Goal: Task Accomplishment & Management: Use online tool/utility

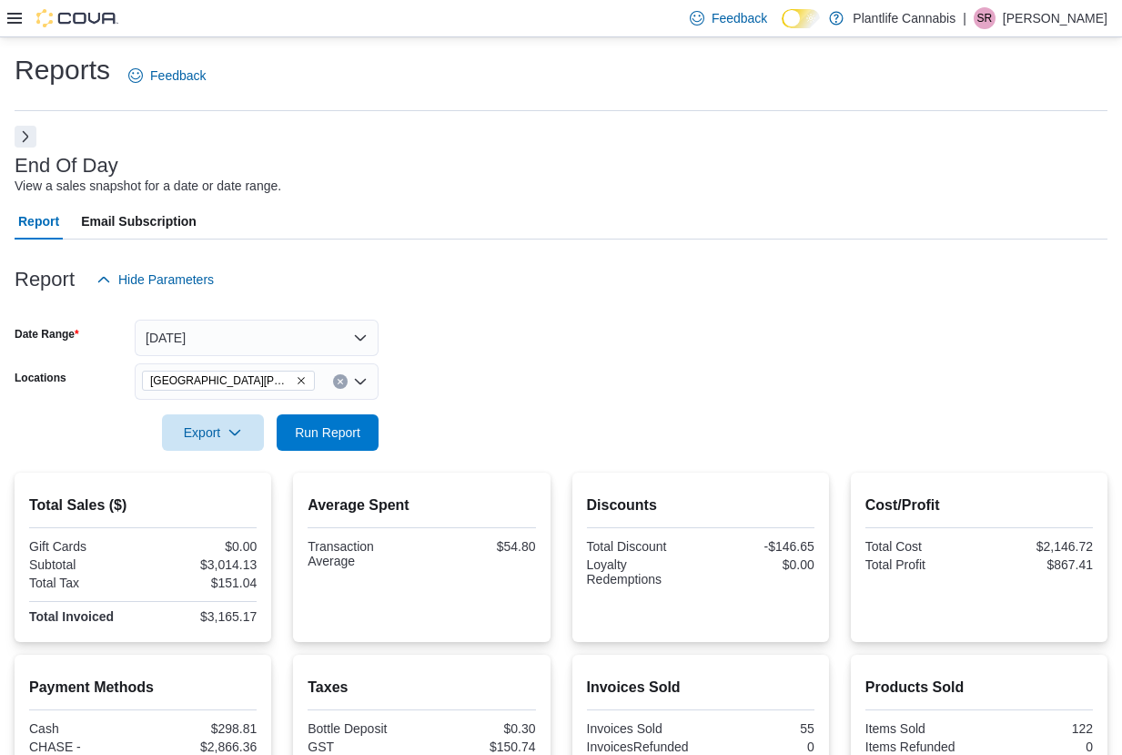
scroll to position [242, 0]
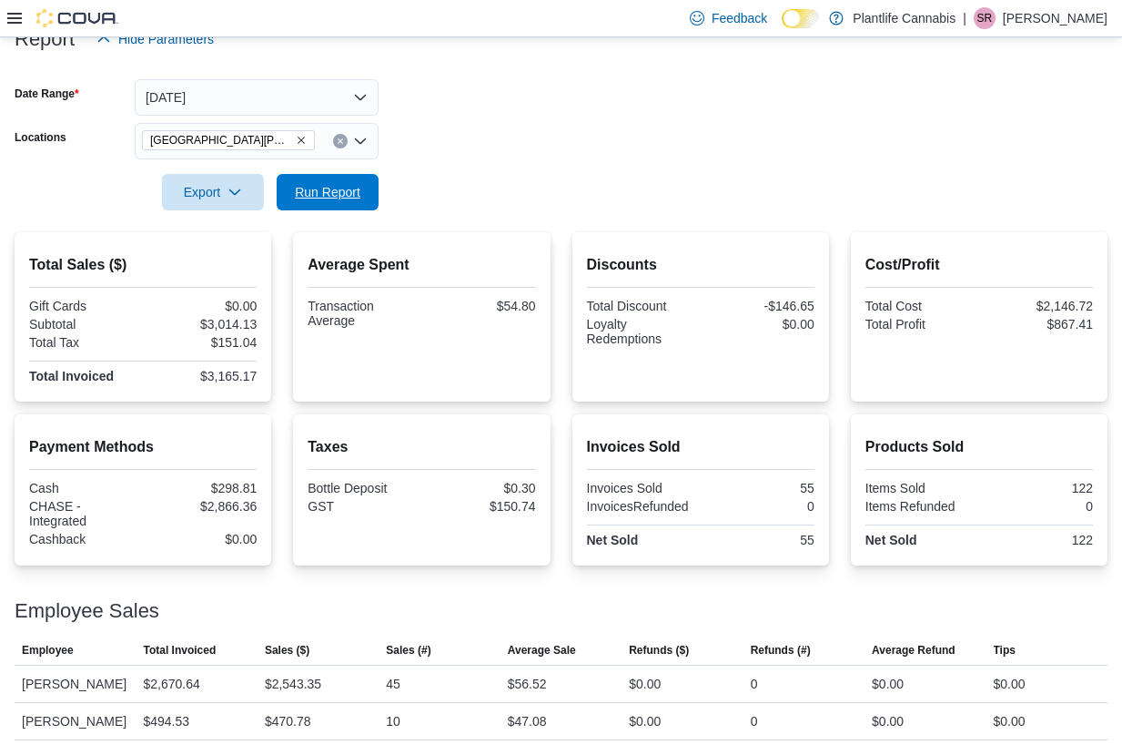
click at [368, 184] on button "Run Report" at bounding box center [328, 192] width 102 height 36
click at [326, 145] on div "[GEOGRAPHIC_DATA][PERSON_NAME] - [GEOGRAPHIC_DATA]" at bounding box center [257, 141] width 244 height 36
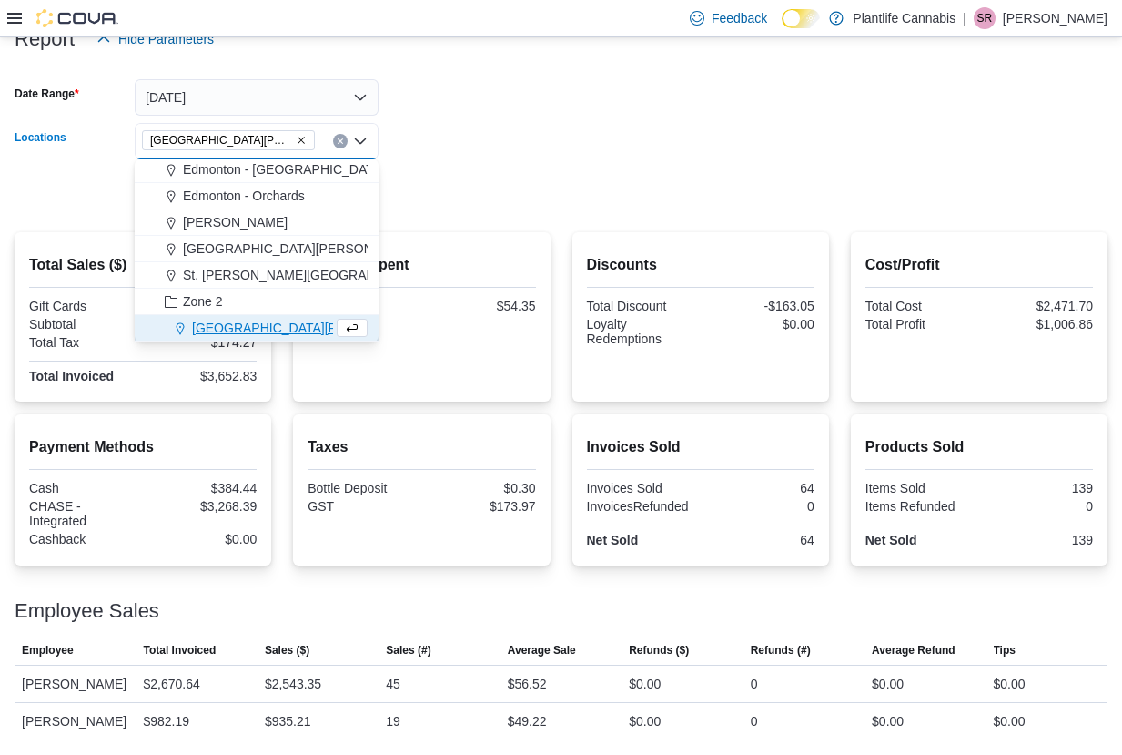
scroll to position [161, 0]
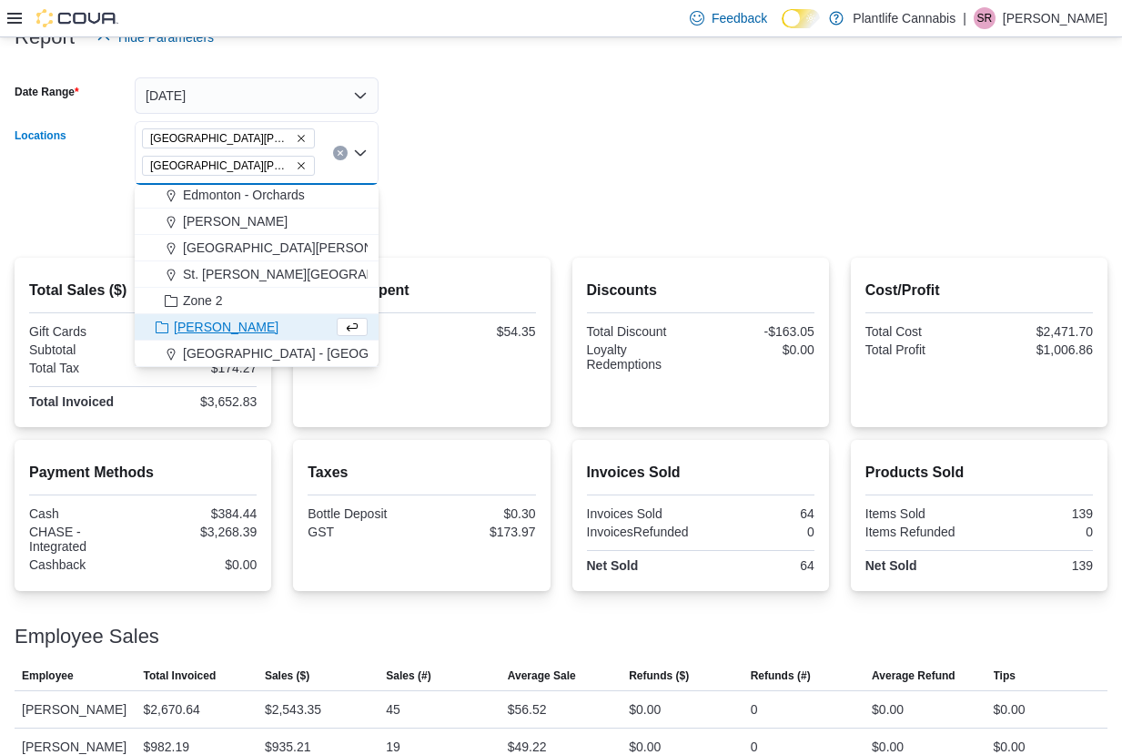
click at [618, 130] on form "Date Range [DATE] Locations [GEOGRAPHIC_DATA][PERSON_NAME] - [GEOGRAPHIC_DATA] …" at bounding box center [561, 146] width 1093 height 180
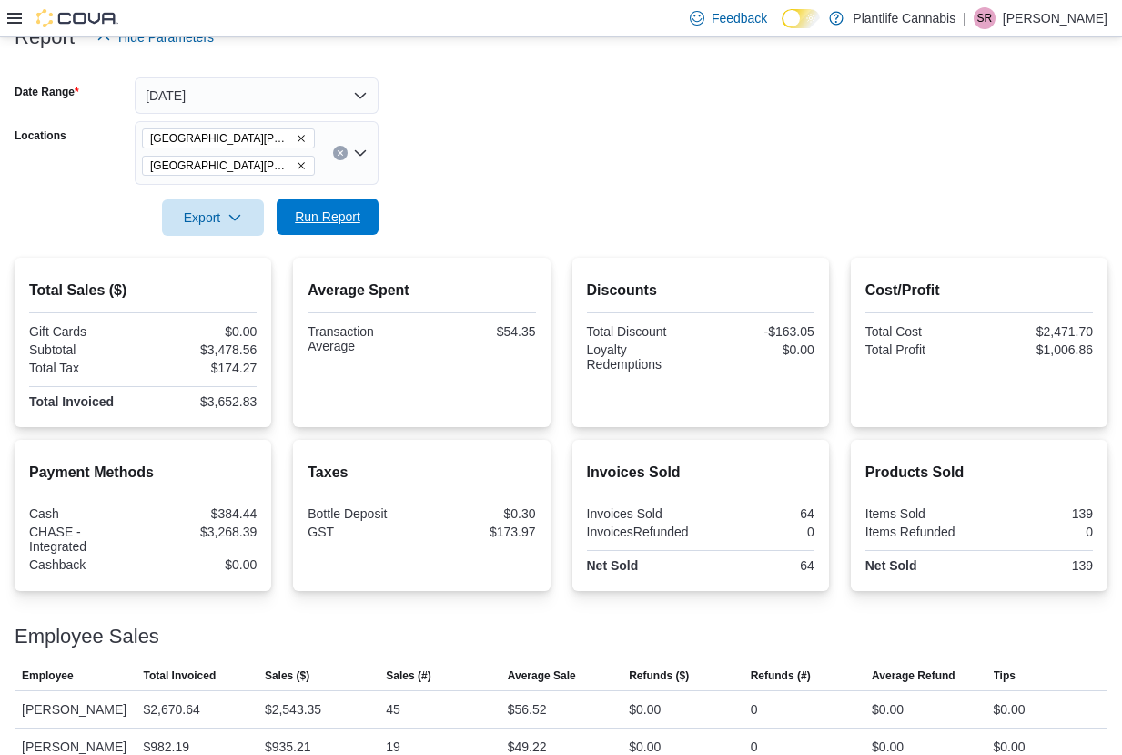
click at [356, 221] on span "Run Report" at bounding box center [328, 217] width 66 height 18
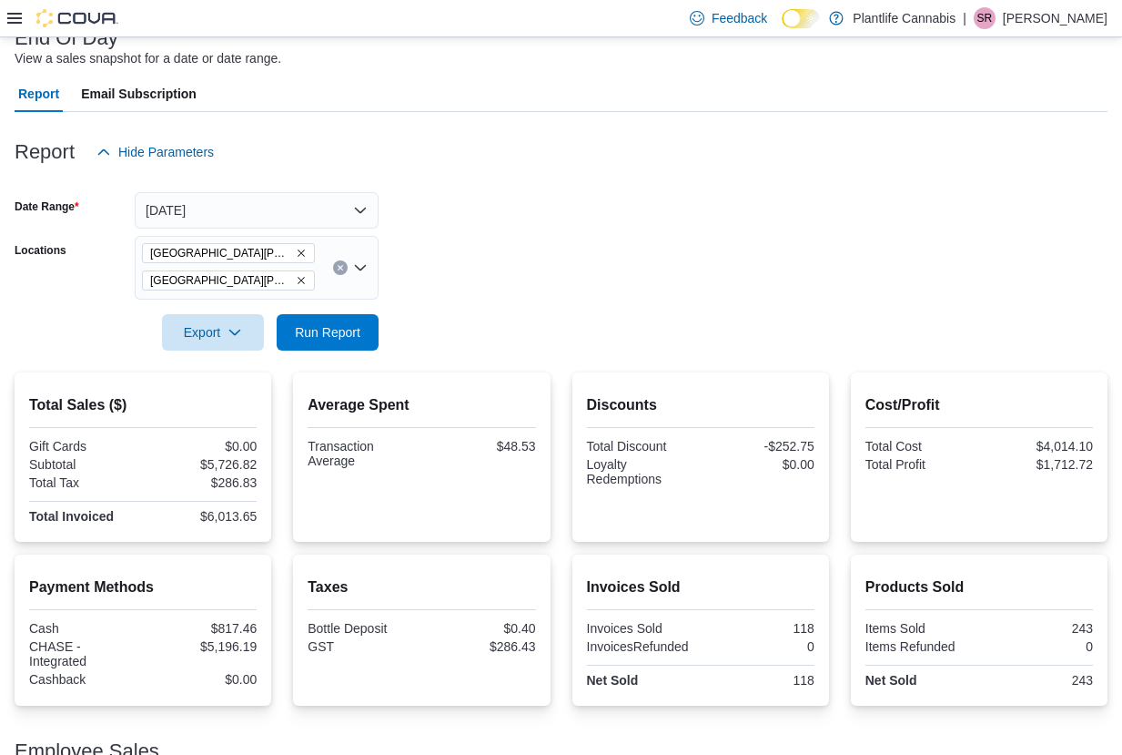
scroll to position [118, 0]
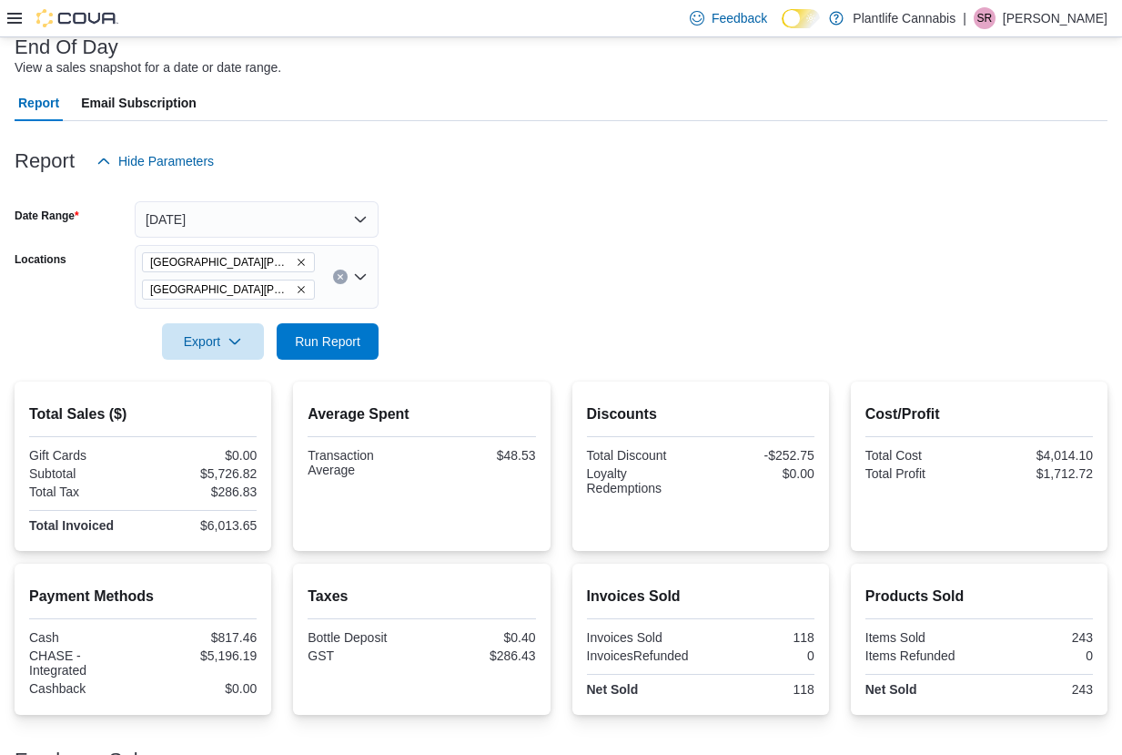
click at [296, 285] on icon "Remove Fort McMurray - Stoney Creek from selection in this group" at bounding box center [301, 289] width 11 height 11
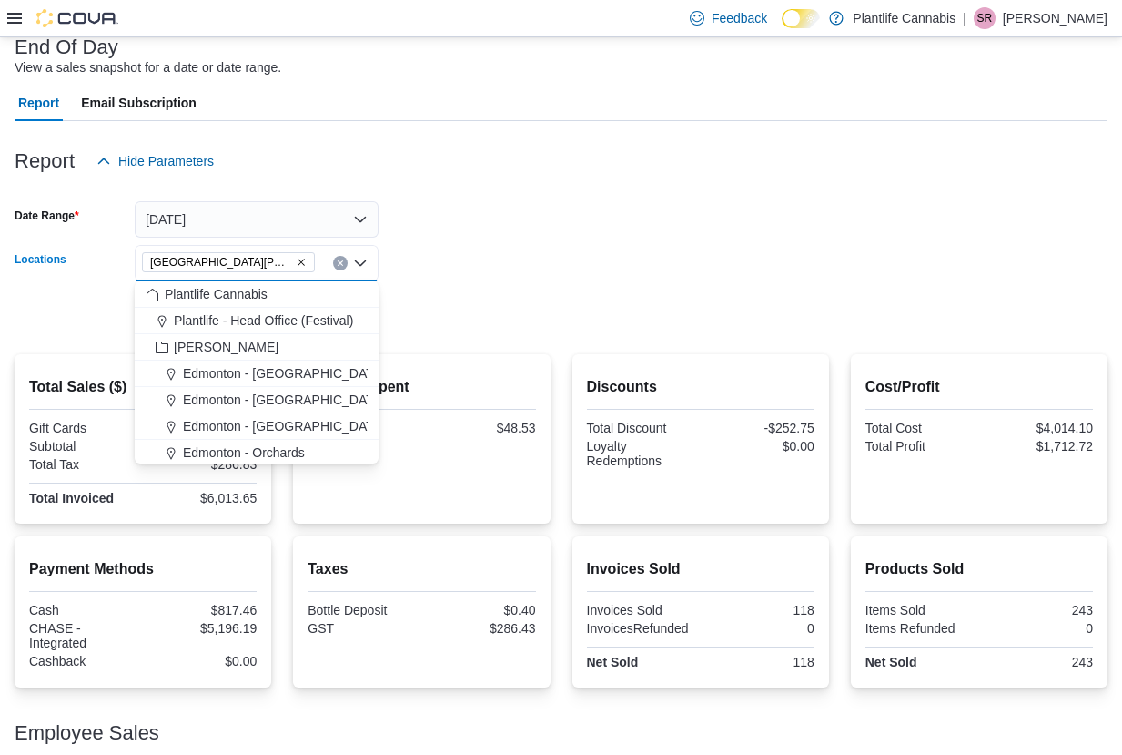
click at [451, 303] on form "Date Range [DATE] Locations [GEOGRAPHIC_DATA][PERSON_NAME] - [GEOGRAPHIC_DATA] …" at bounding box center [561, 255] width 1093 height 153
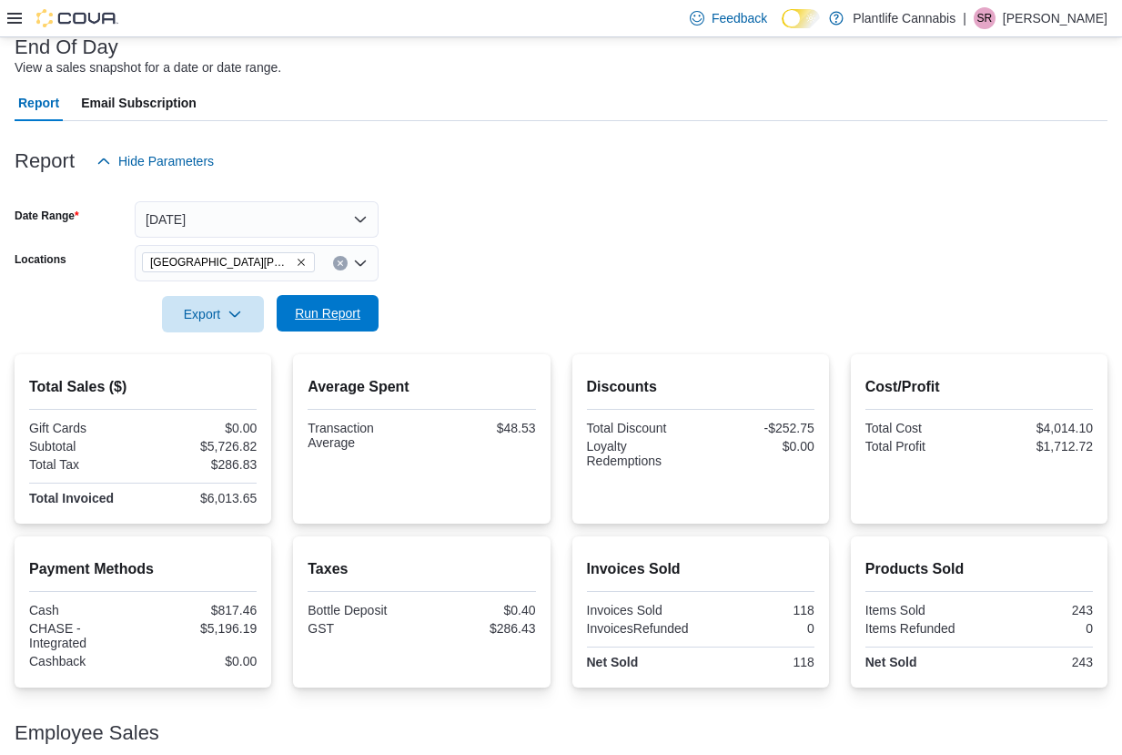
click at [344, 305] on span "Run Report" at bounding box center [328, 313] width 66 height 18
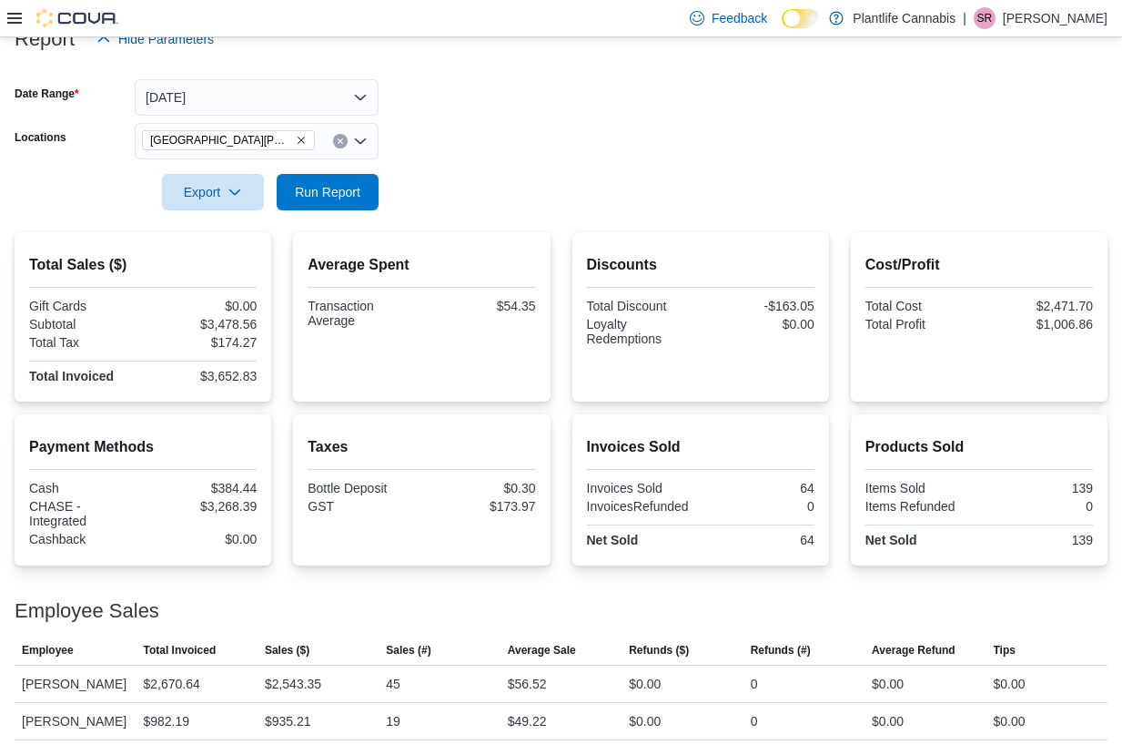
scroll to position [262, 0]
click at [290, 183] on span "Run Report" at bounding box center [328, 191] width 80 height 36
click at [314, 182] on span "Run Report" at bounding box center [328, 191] width 66 height 18
click at [303, 159] on div at bounding box center [561, 166] width 1093 height 15
click at [309, 173] on span "Run Report" at bounding box center [328, 191] width 80 height 36
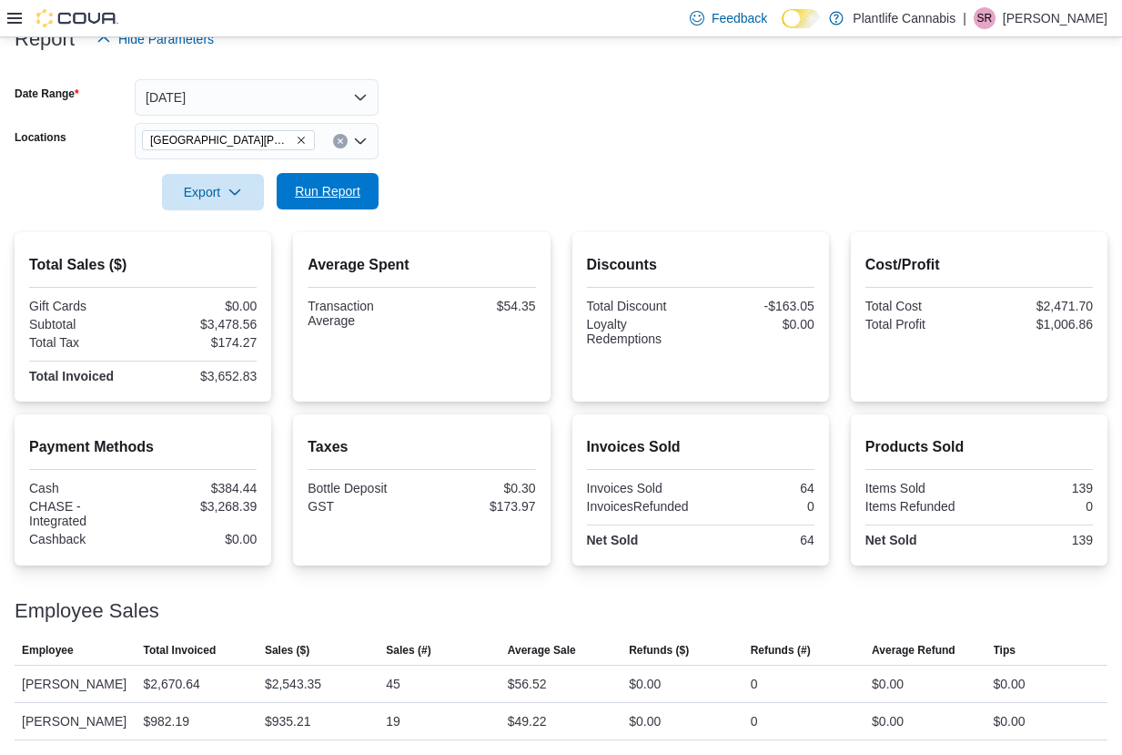
click at [333, 180] on span "Run Report" at bounding box center [328, 191] width 80 height 36
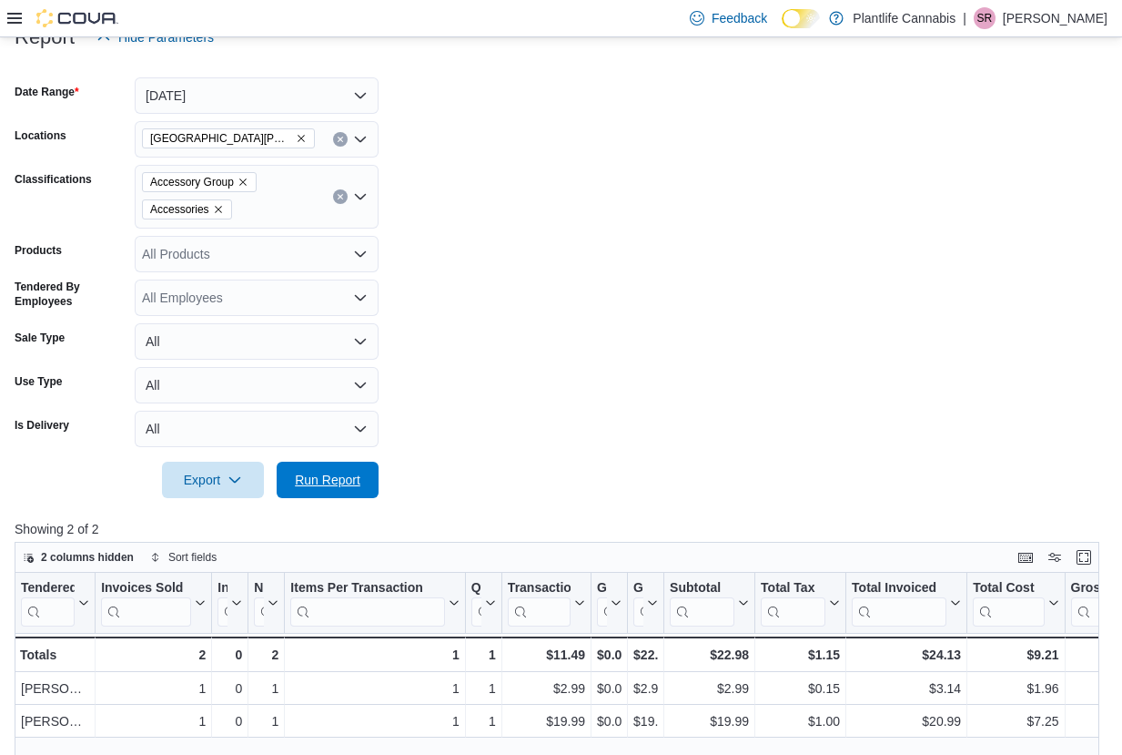
click at [361, 481] on span "Run Report" at bounding box center [328, 479] width 80 height 36
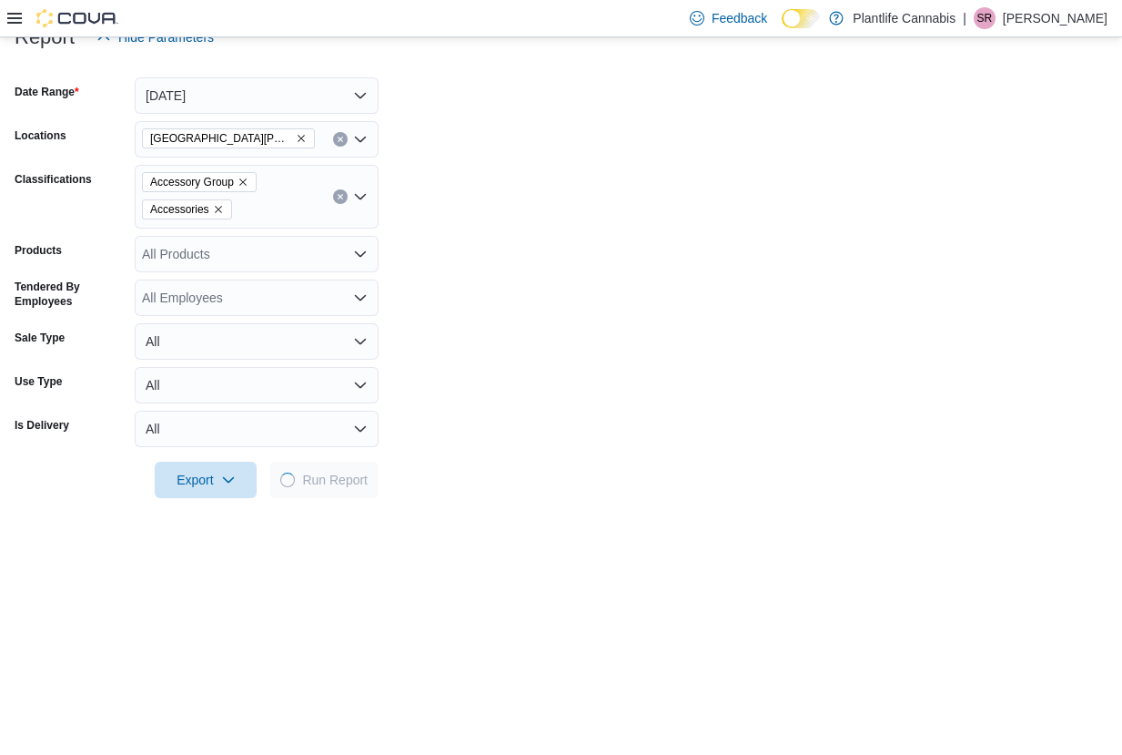
scroll to position [242, 0]
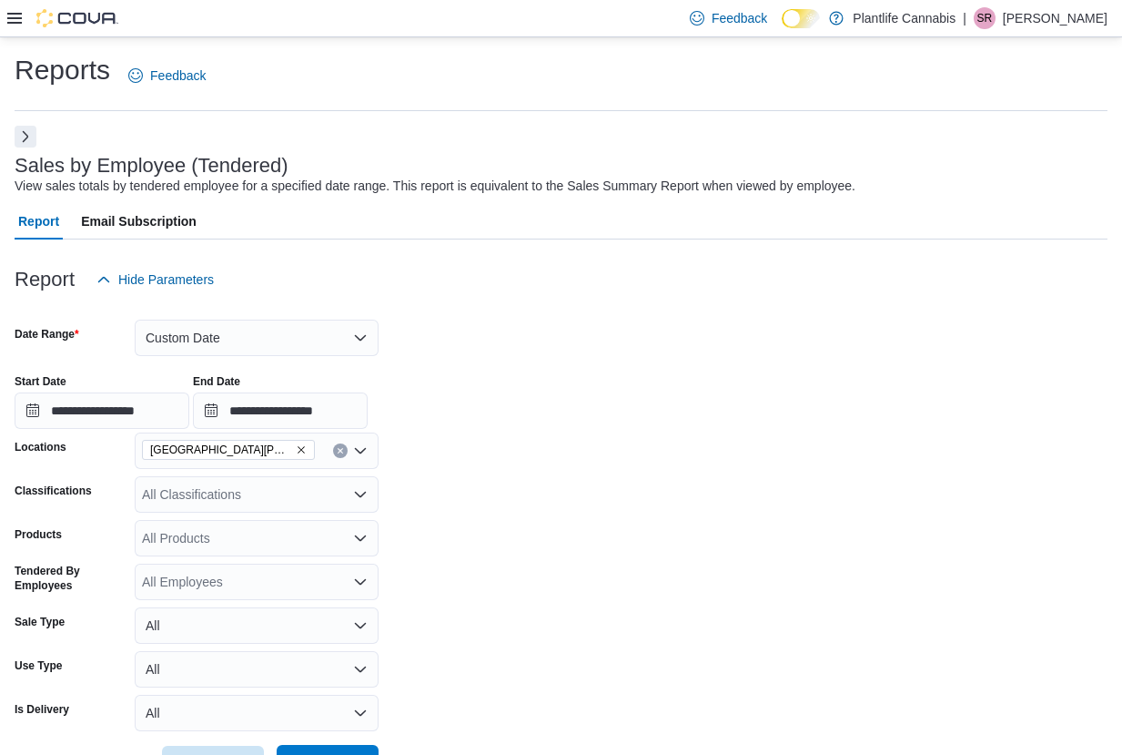
scroll to position [248, 0]
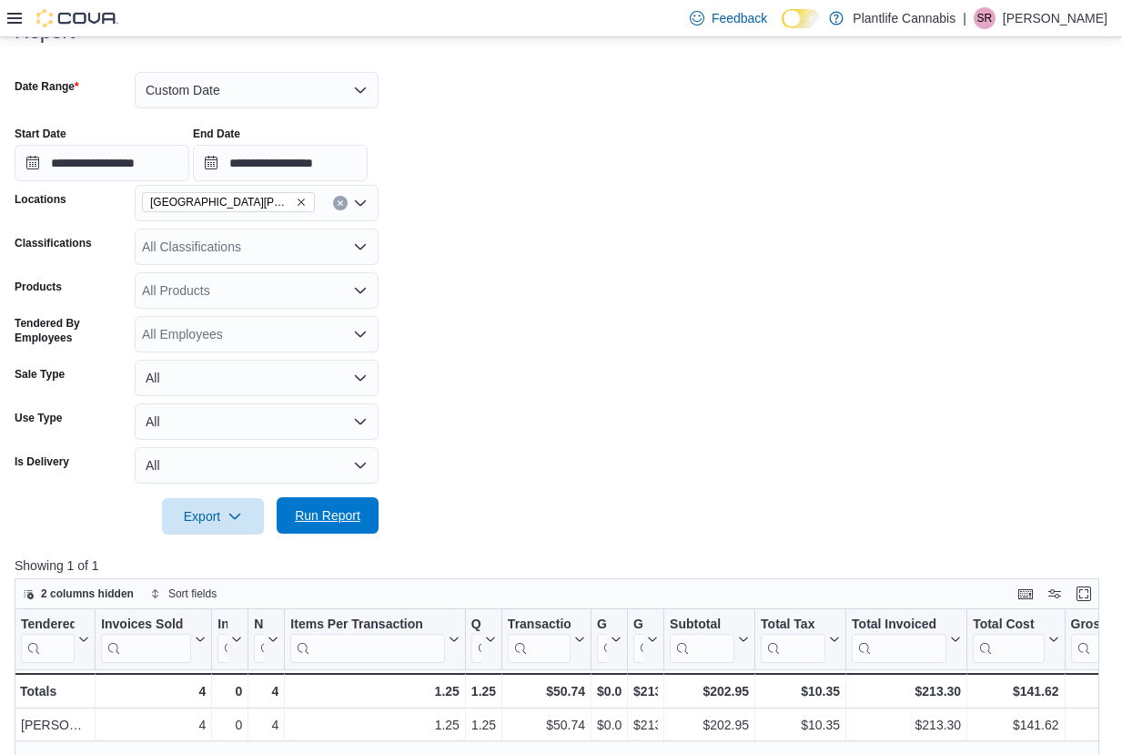
click at [368, 513] on button "Run Report" at bounding box center [328, 515] width 102 height 36
